Goal: Transaction & Acquisition: Obtain resource

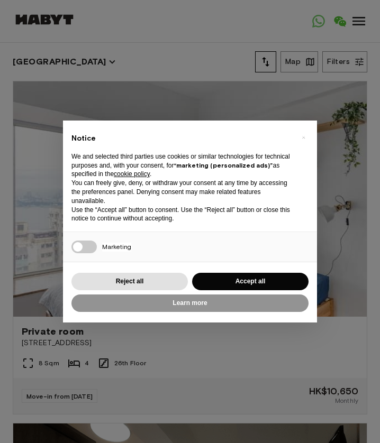
scroll to position [5, 0]
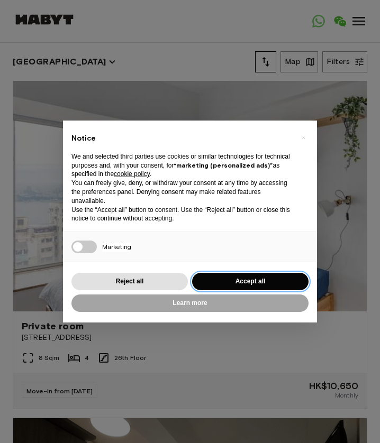
click at [213, 280] on button "Accept all" at bounding box center [250, 281] width 116 height 17
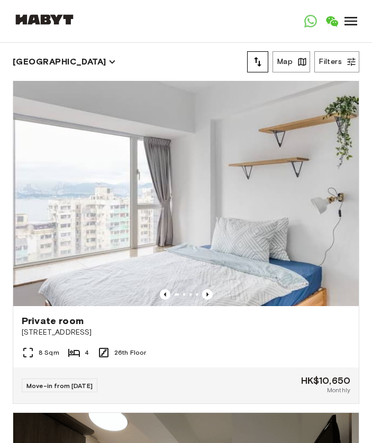
click at [202, 289] on icon "Previous image" at bounding box center [207, 294] width 11 height 11
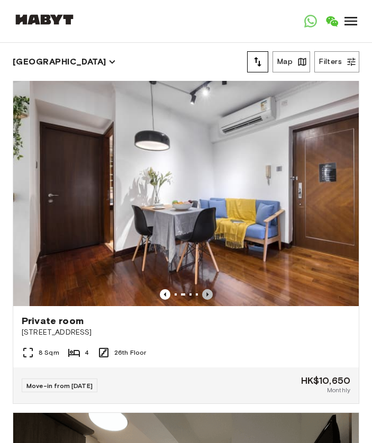
click at [202, 289] on icon "Previous image" at bounding box center [207, 294] width 11 height 11
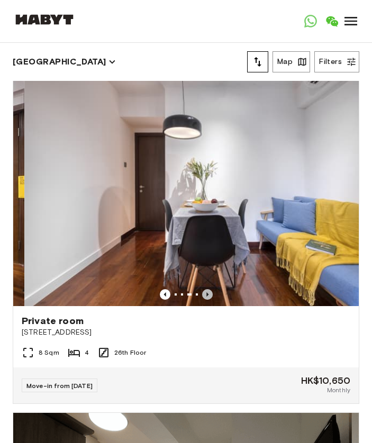
click at [202, 289] on icon "Previous image" at bounding box center [207, 294] width 11 height 11
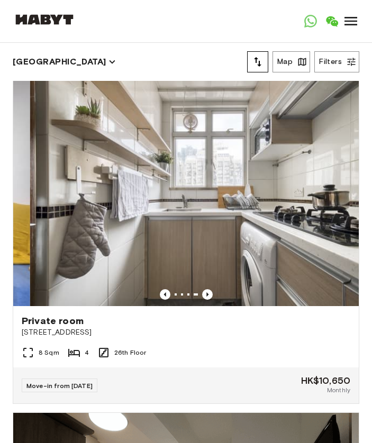
click at [202, 289] on icon "Previous image" at bounding box center [207, 294] width 11 height 11
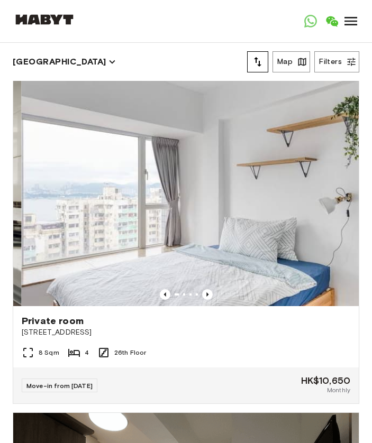
click at [202, 289] on icon "Previous image" at bounding box center [207, 294] width 11 height 11
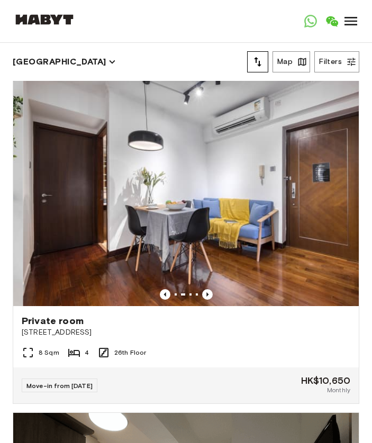
click at [202, 289] on icon "Previous image" at bounding box center [207, 294] width 11 height 11
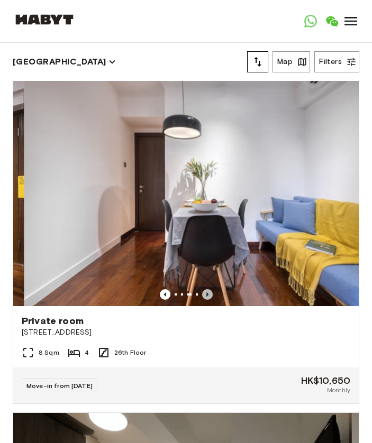
click at [202, 289] on icon "Previous image" at bounding box center [207, 294] width 11 height 11
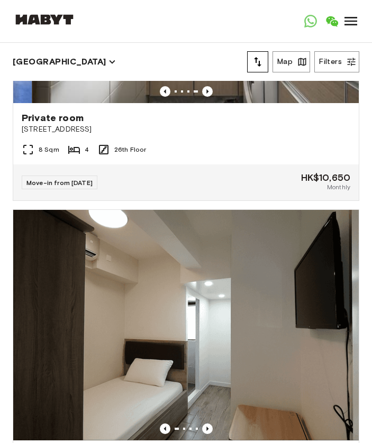
scroll to position [270, 0]
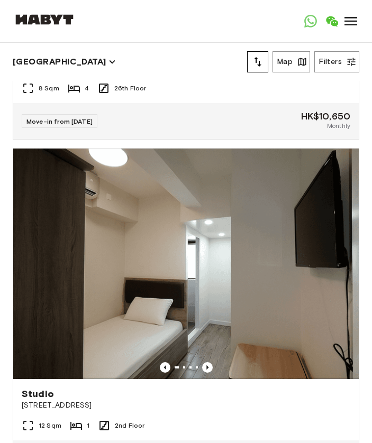
click at [202, 362] on icon "Previous image" at bounding box center [207, 367] width 11 height 11
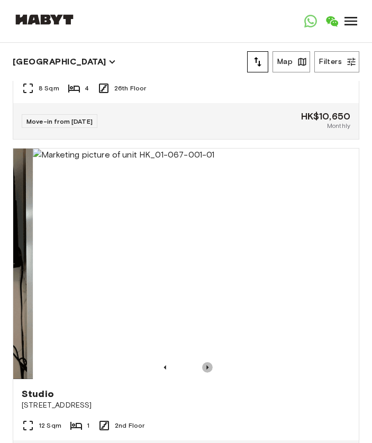
click at [202, 362] on icon "Previous image" at bounding box center [207, 367] width 11 height 11
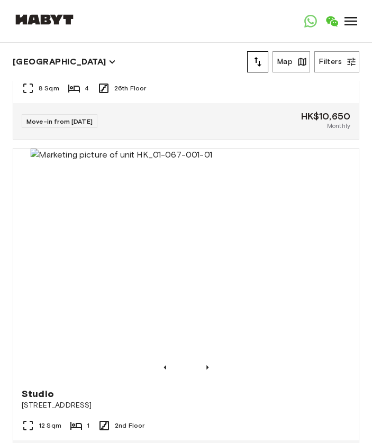
click at [199, 362] on img at bounding box center [202, 264] width 345 height 230
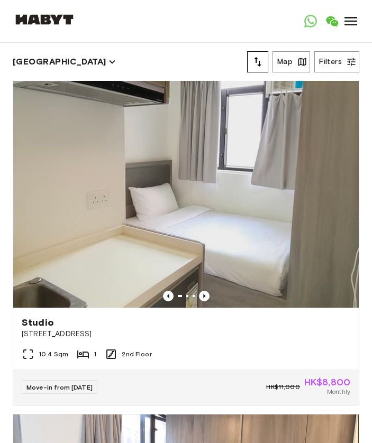
scroll to position [640, 0]
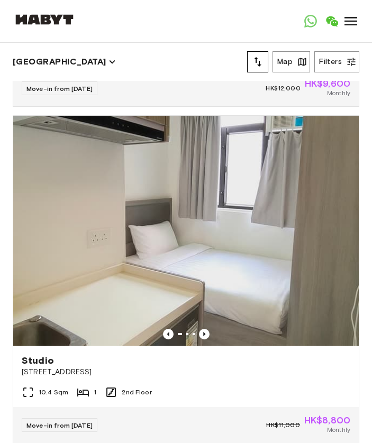
click at [203, 332] on icon "Previous image" at bounding box center [204, 334] width 2 height 4
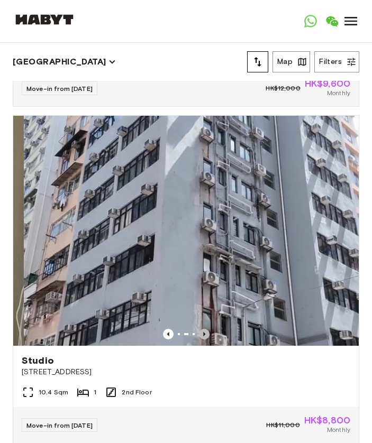
click at [203, 332] on icon "Previous image" at bounding box center [204, 334] width 2 height 4
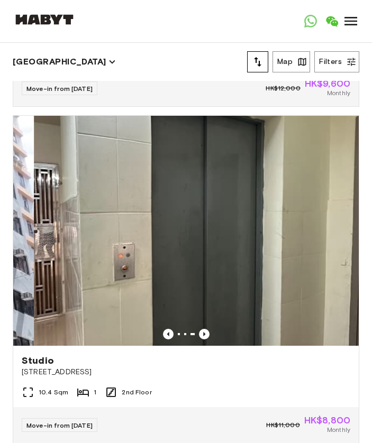
click at [203, 332] on icon "Previous image" at bounding box center [204, 334] width 2 height 4
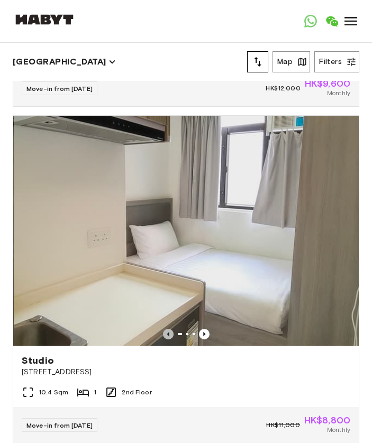
click at [167, 332] on icon "Previous image" at bounding box center [168, 334] width 2 height 4
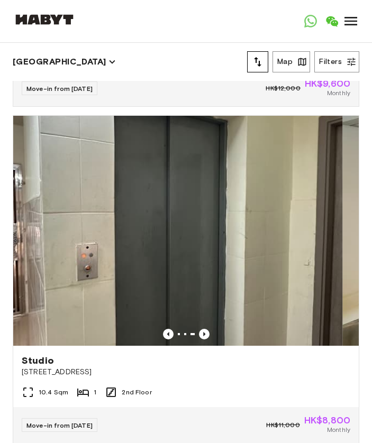
click at [167, 332] on icon "Previous image" at bounding box center [168, 334] width 2 height 4
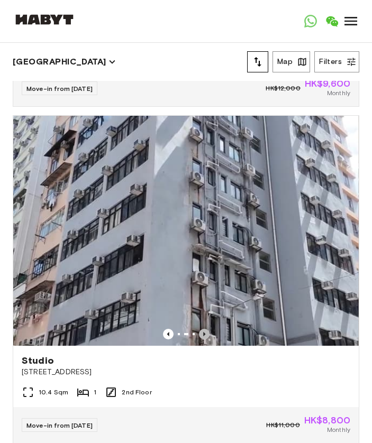
click at [200, 329] on icon "Previous image" at bounding box center [204, 334] width 11 height 11
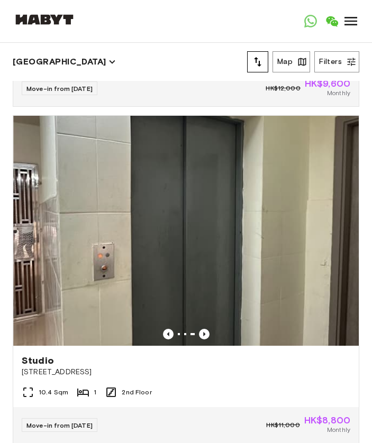
click at [200, 329] on icon "Previous image" at bounding box center [204, 334] width 11 height 11
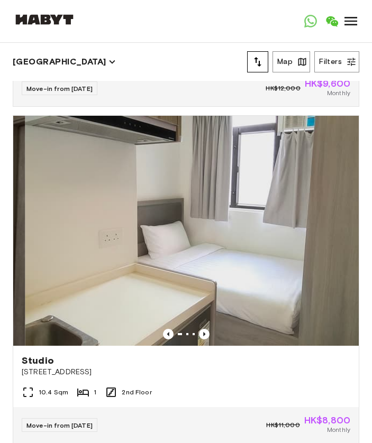
click at [199, 329] on icon "Previous image" at bounding box center [204, 334] width 11 height 11
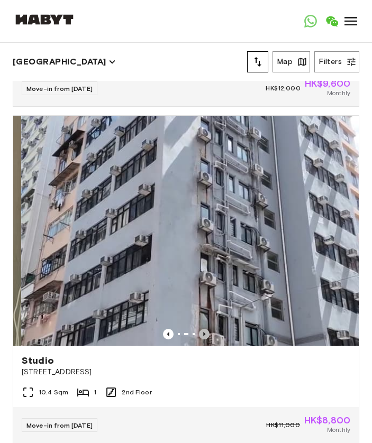
click at [199, 329] on icon "Previous image" at bounding box center [204, 334] width 11 height 11
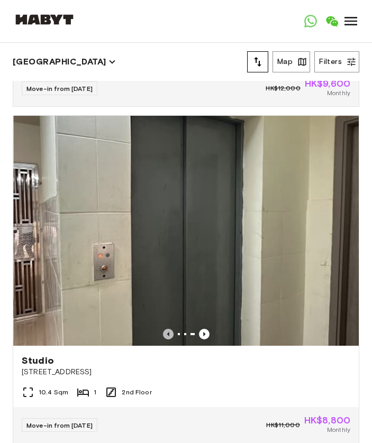
click at [163, 329] on icon "Previous image" at bounding box center [168, 334] width 11 height 11
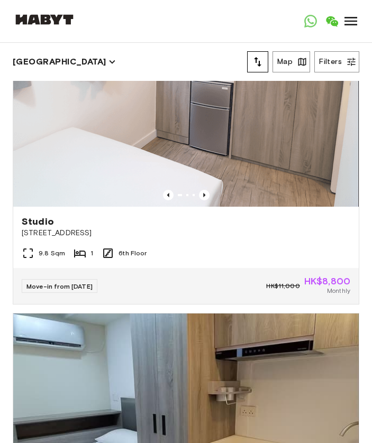
scroll to position [1328, 0]
